Goal: Find contact information: Find contact information

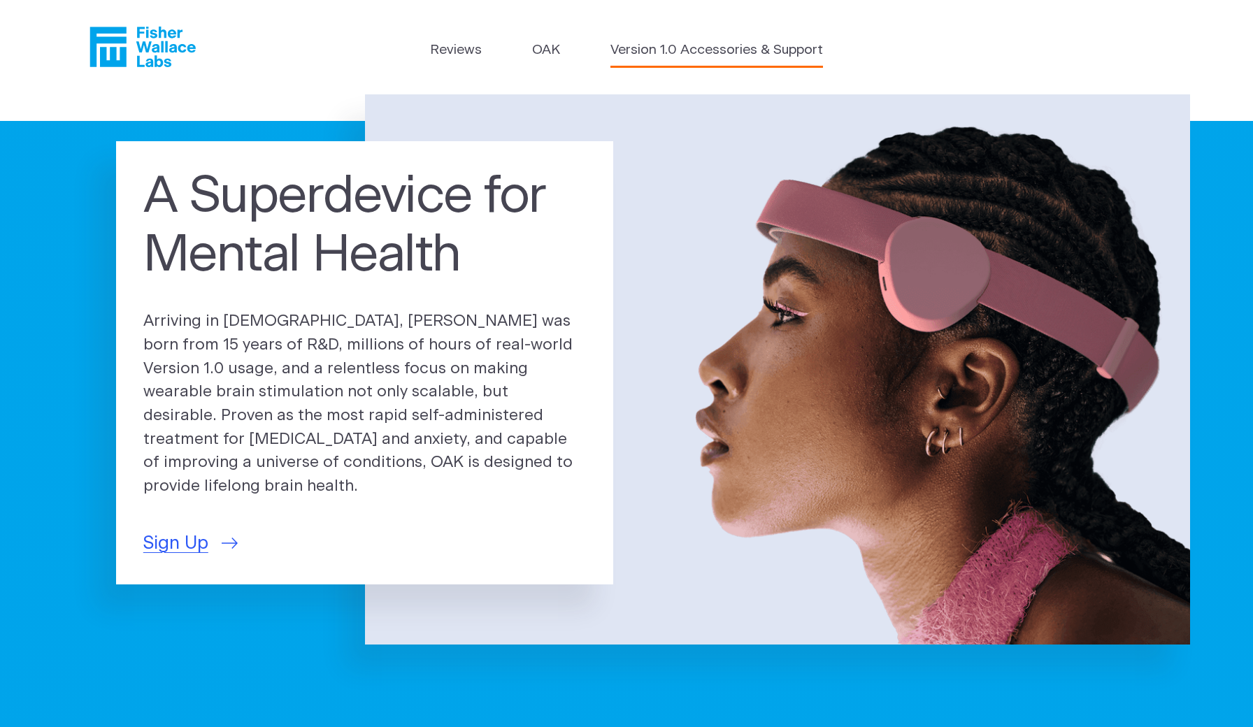
click at [650, 42] on link "Version 1.0 Accessories & Support" at bounding box center [716, 51] width 213 height 20
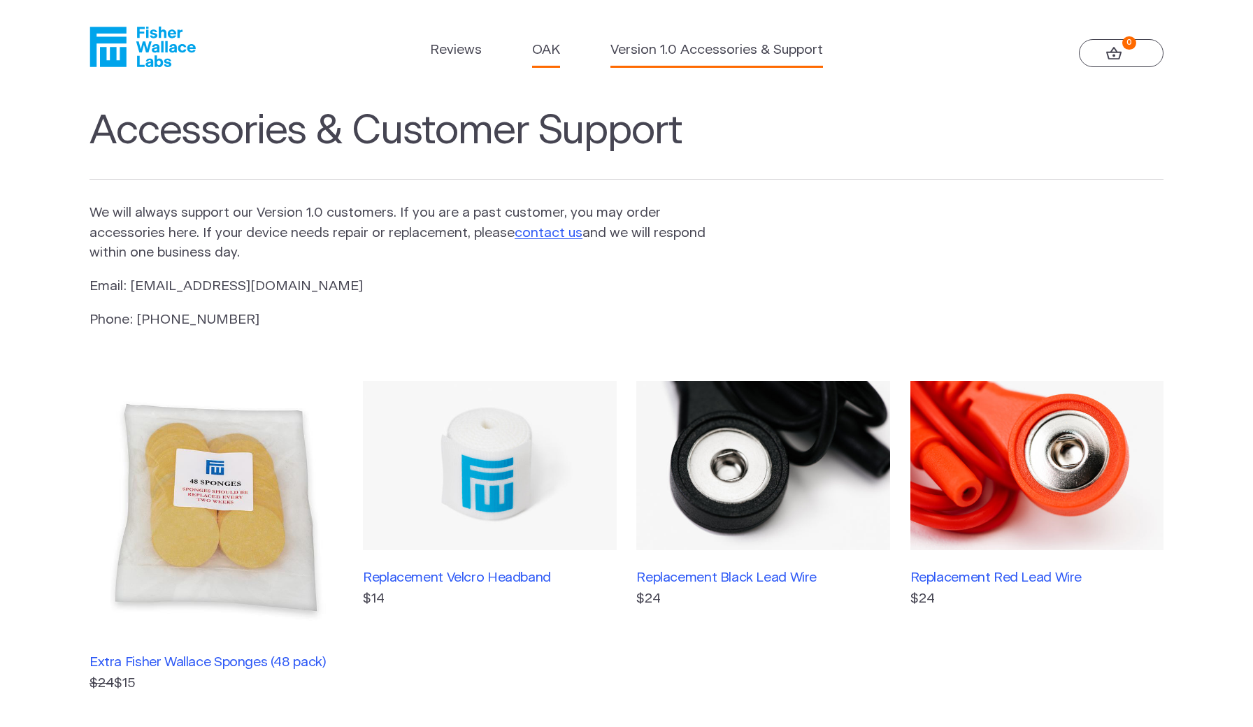
click at [545, 55] on link "OAK" at bounding box center [546, 51] width 28 height 20
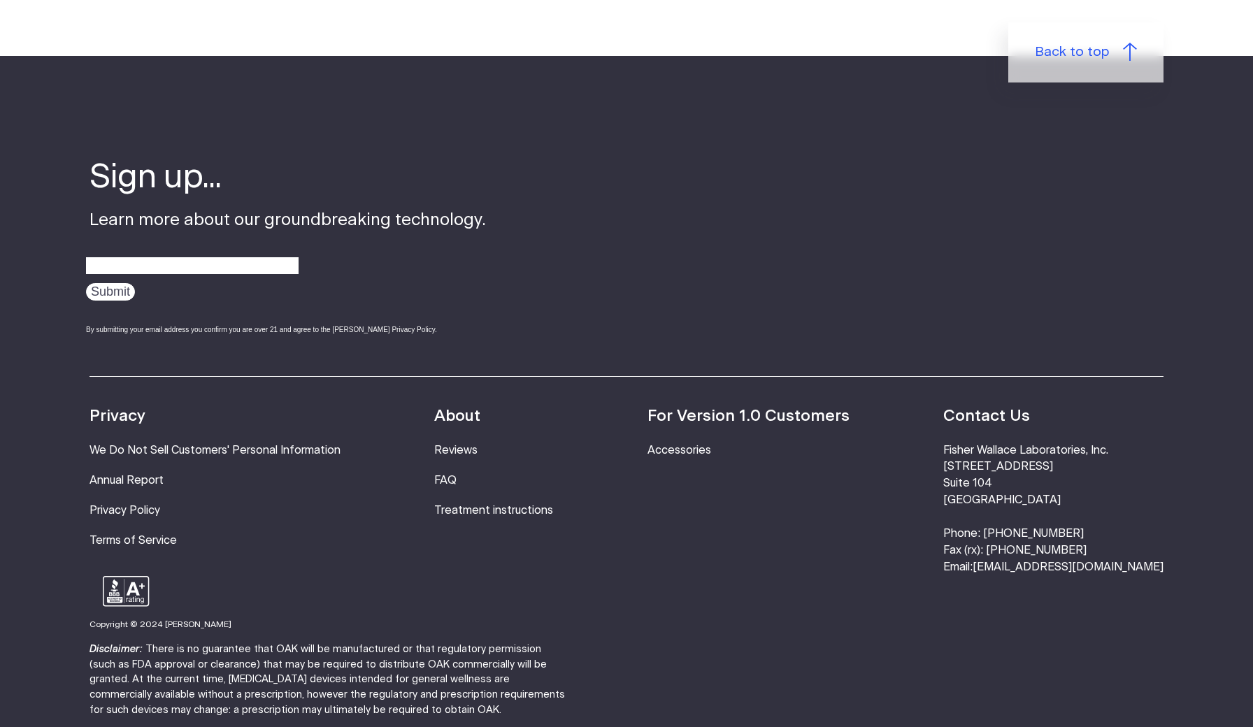
scroll to position [2491, 0]
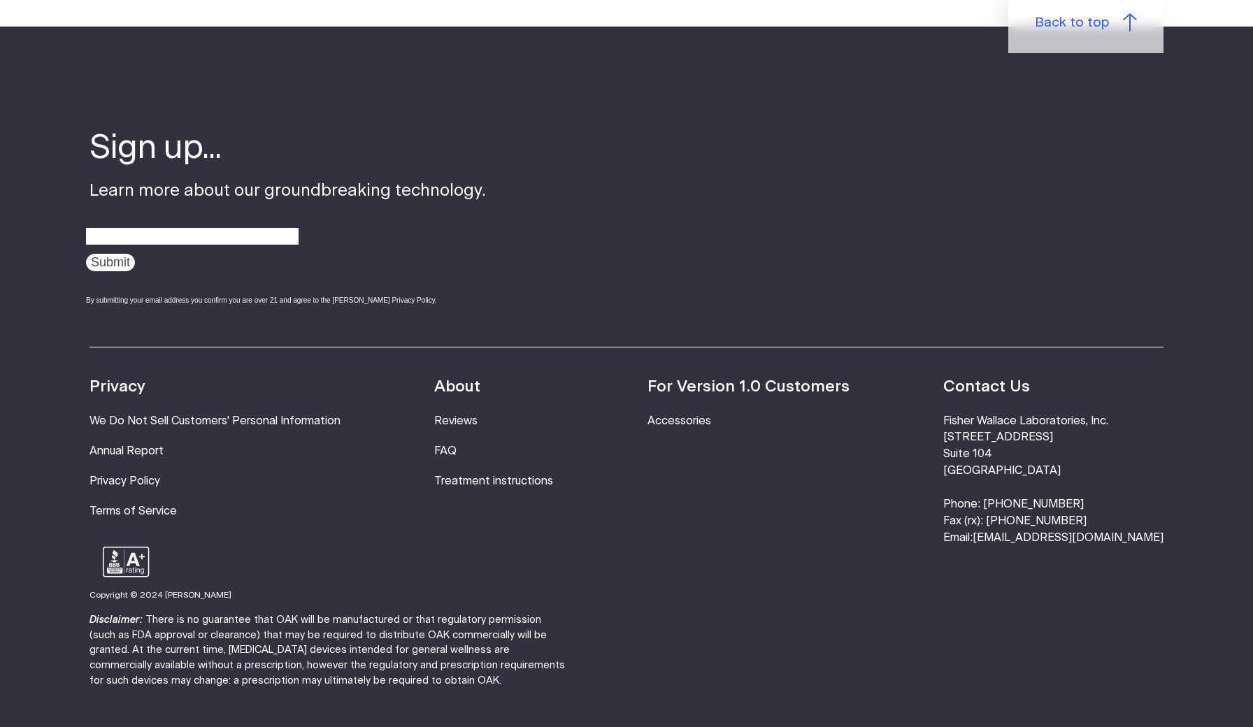
drag, startPoint x: 1169, startPoint y: 461, endPoint x: 1029, endPoint y: 460, distance: 139.2
click at [1029, 460] on footer "Sign up... Learn more about our groundbreaking technology. Submit By submitting…" at bounding box center [626, 413] width 1253 height 772
copy li "[EMAIL_ADDRESS][DOMAIN_NAME]"
